Goal: Check status: Check status

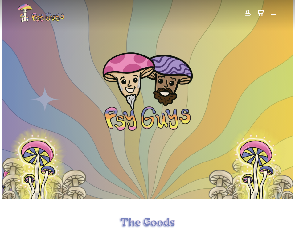
click at [248, 11] on span at bounding box center [247, 13] width 6 height 10
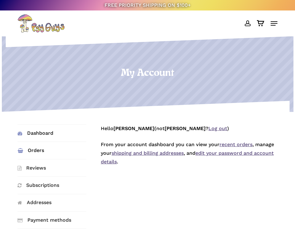
click at [46, 154] on link "Orders" at bounding box center [52, 150] width 69 height 17
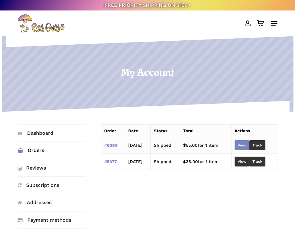
click at [243, 145] on link "View" at bounding box center [242, 145] width 15 height 10
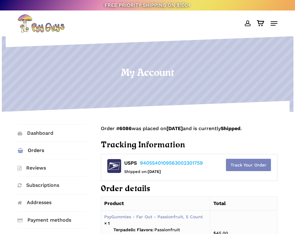
click at [249, 167] on link "Track Your Order" at bounding box center [248, 165] width 45 height 12
